Goal: Navigation & Orientation: Find specific page/section

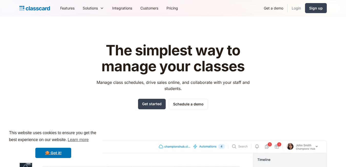
click at [295, 9] on link "Login" at bounding box center [296, 8] width 17 height 12
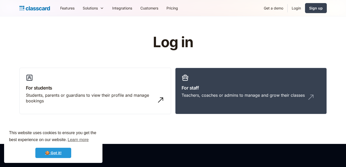
click at [59, 153] on link "🍪 Got it!" at bounding box center [53, 153] width 36 height 10
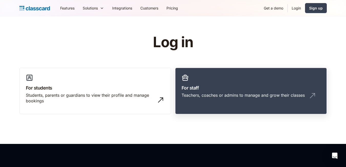
click at [265, 92] on div "Teachers, coaches or admins to manage and grow their classes" at bounding box center [243, 95] width 123 height 6
